Goal: Task Accomplishment & Management: Use online tool/utility

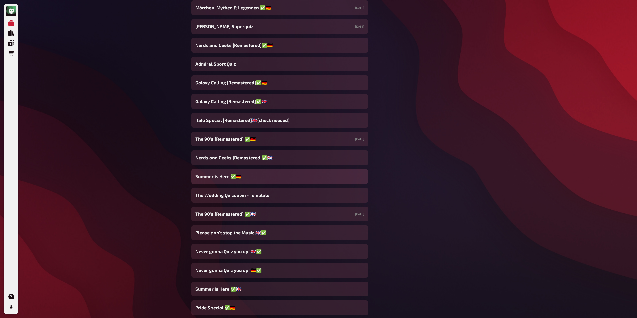
scroll to position [175, 0]
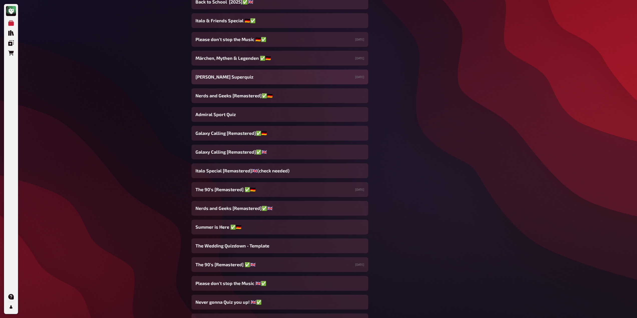
click at [227, 79] on span "[PERSON_NAME] Superquiz" at bounding box center [224, 77] width 58 height 7
